Goal: Use online tool/utility: Utilize a website feature to perform a specific function

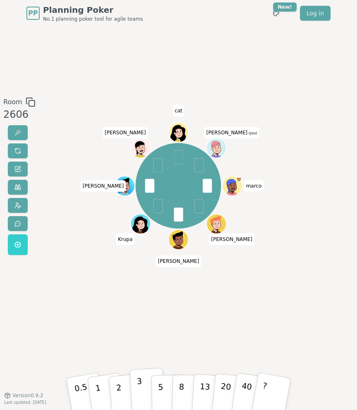
click at [138, 387] on p "3" at bounding box center [139, 394] width 7 height 37
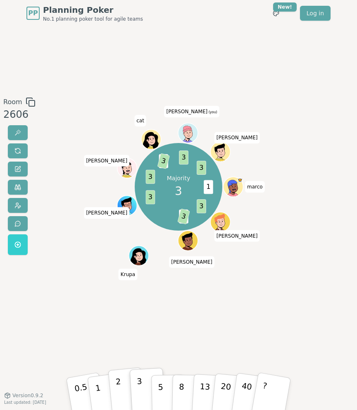
click at [118, 390] on p "2" at bounding box center [119, 394] width 9 height 37
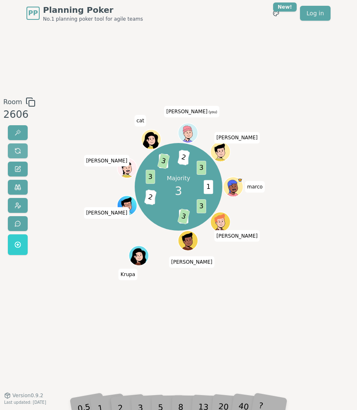
click at [17, 153] on span at bounding box center [17, 151] width 7 height 7
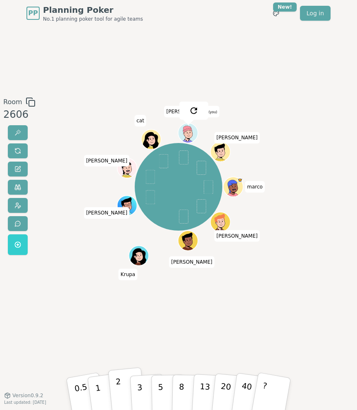
click at [123, 384] on button "2" at bounding box center [127, 393] width 38 height 53
click at [121, 383] on button "2" at bounding box center [127, 393] width 38 height 53
click at [19, 154] on span at bounding box center [17, 151] width 7 height 7
click at [146, 382] on button "3" at bounding box center [148, 393] width 36 height 51
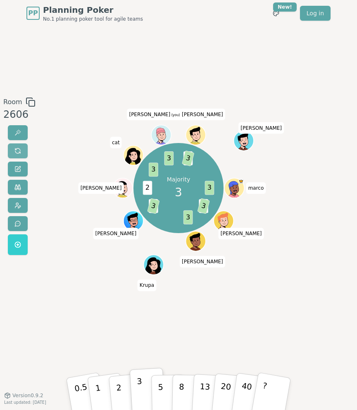
click at [13, 151] on button at bounding box center [18, 151] width 20 height 15
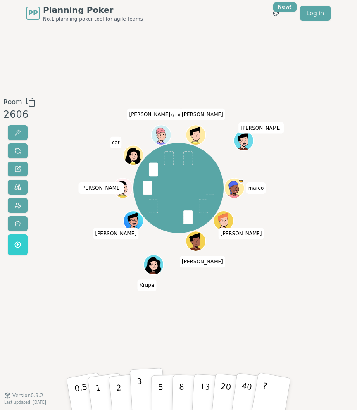
click at [141, 394] on p "3" at bounding box center [139, 394] width 7 height 37
click at [12, 151] on button at bounding box center [18, 151] width 20 height 15
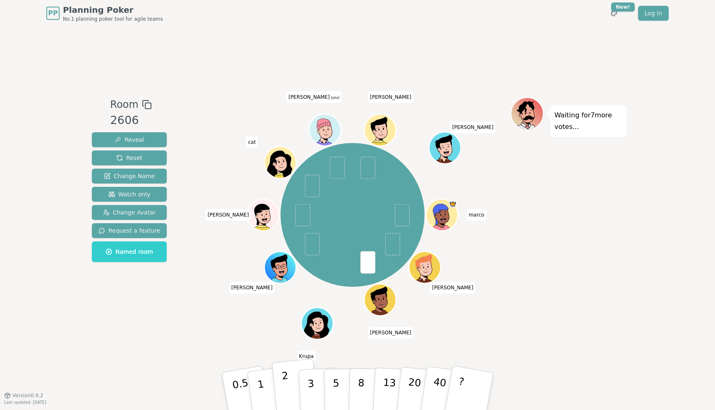
click at [289, 375] on button "2" at bounding box center [295, 392] width 47 height 66
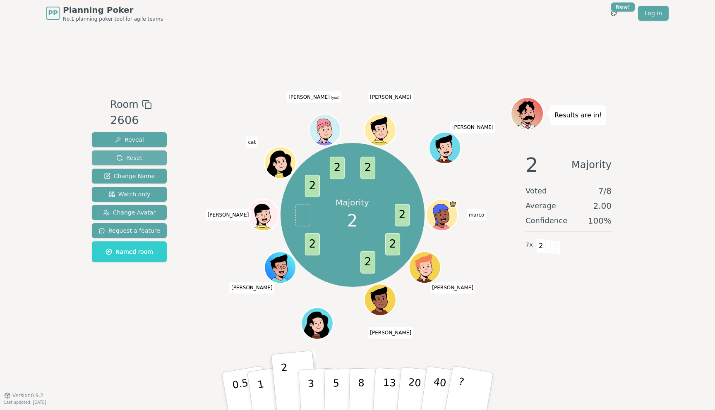
click at [138, 160] on span "Reset" at bounding box center [129, 158] width 26 height 8
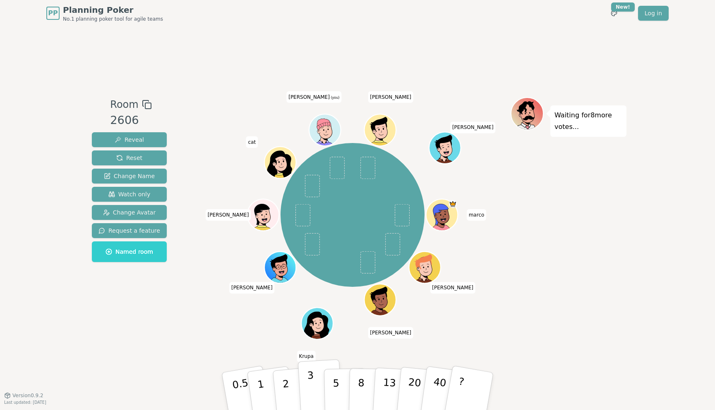
click at [307, 372] on button "3" at bounding box center [320, 391] width 45 height 65
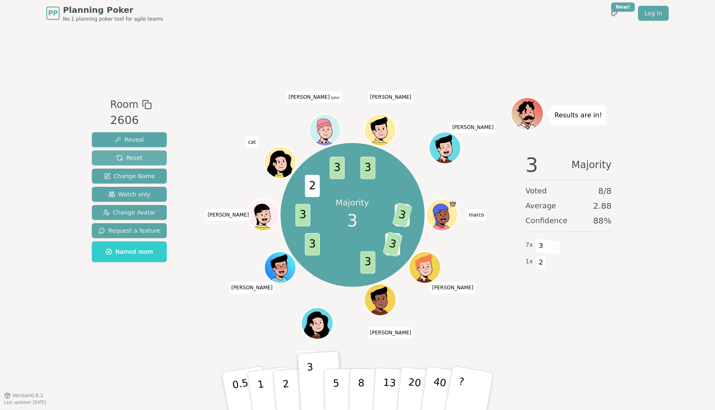
click at [135, 154] on span "Reset" at bounding box center [129, 158] width 26 height 8
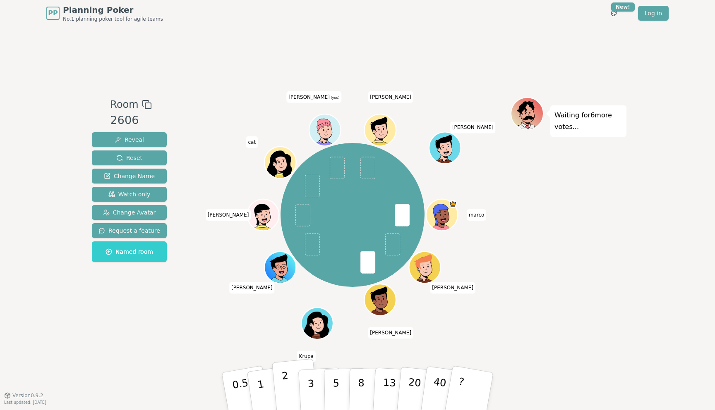
click at [286, 394] on p "2" at bounding box center [286, 392] width 11 height 45
click at [311, 385] on p "3" at bounding box center [311, 392] width 9 height 45
click at [288, 386] on button "2" at bounding box center [295, 392] width 47 height 66
click at [308, 384] on p "3" at bounding box center [311, 392] width 9 height 45
click at [285, 383] on p "2" at bounding box center [286, 392] width 11 height 45
